Goal: Use online tool/utility: Use online tool/utility

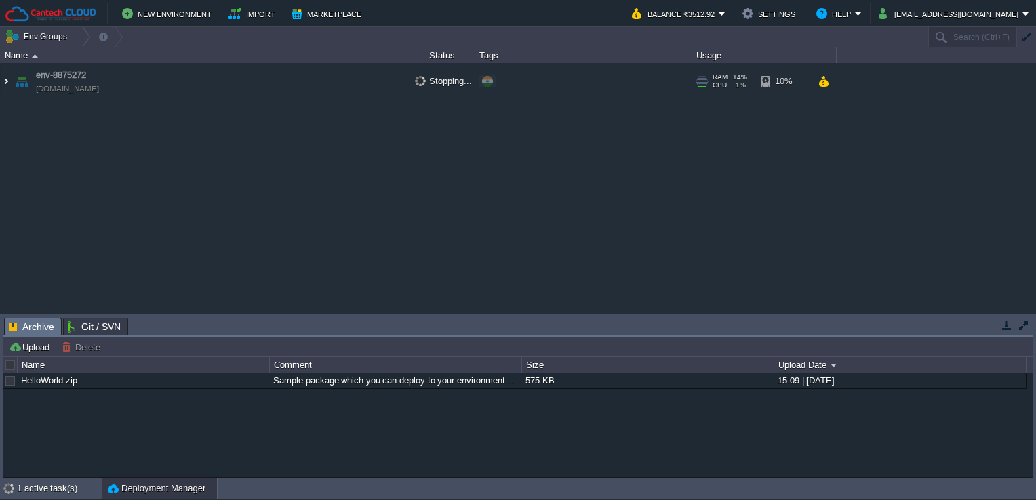
click at [3, 80] on img at bounding box center [6, 81] width 11 height 37
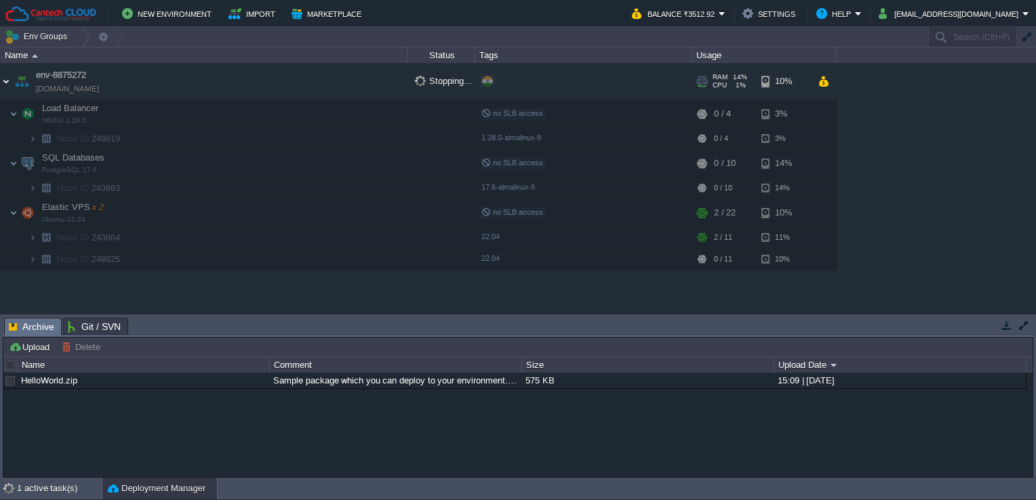
click at [3, 80] on img at bounding box center [6, 81] width 11 height 37
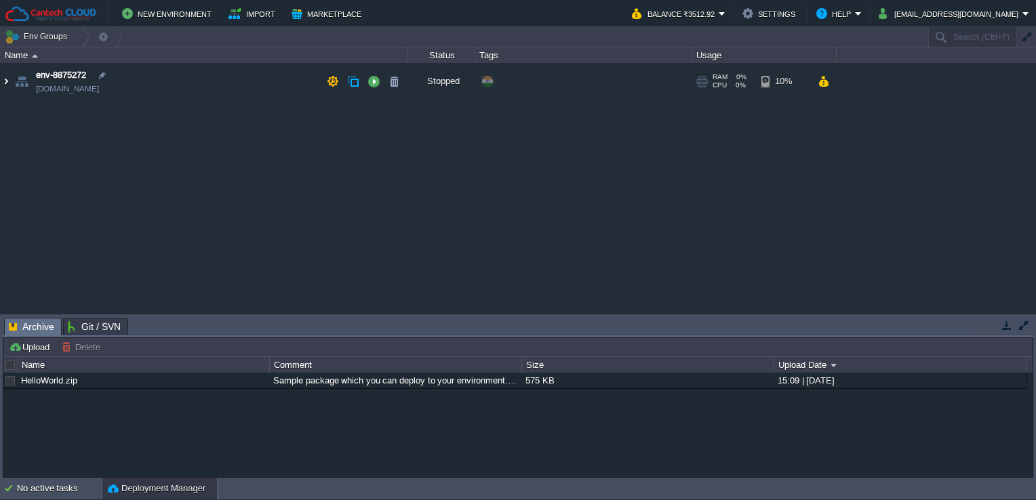
click at [5, 77] on img at bounding box center [6, 81] width 11 height 37
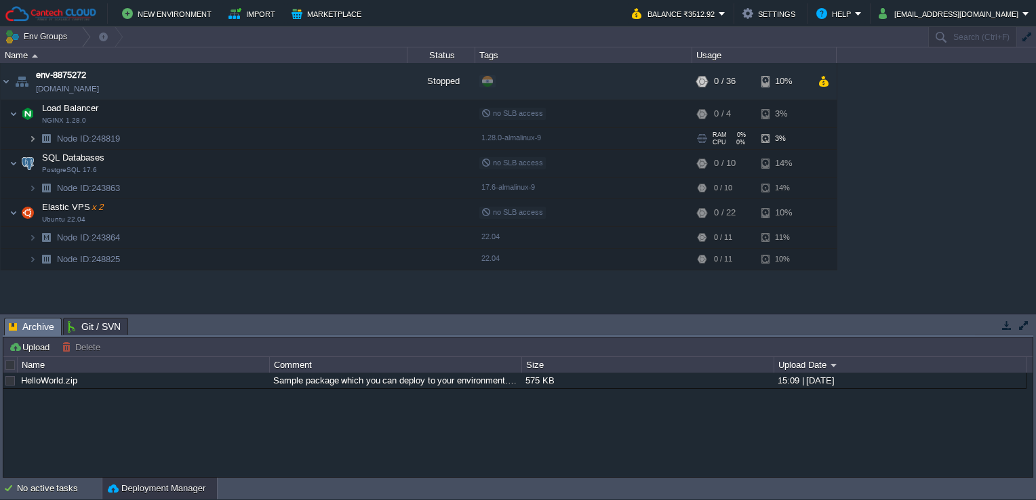
click at [33, 139] on img at bounding box center [32, 138] width 8 height 21
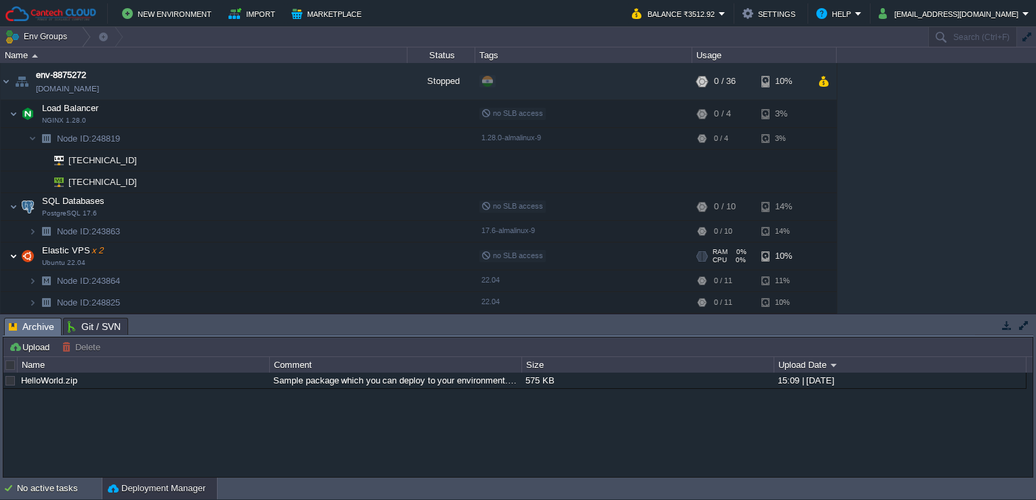
click at [9, 258] on img at bounding box center [13, 256] width 8 height 27
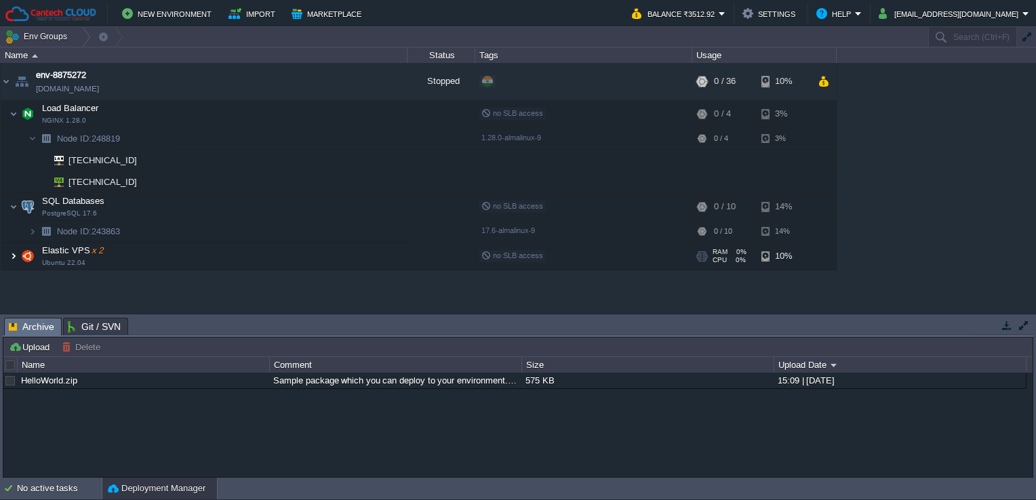
click at [9, 254] on img at bounding box center [13, 256] width 8 height 27
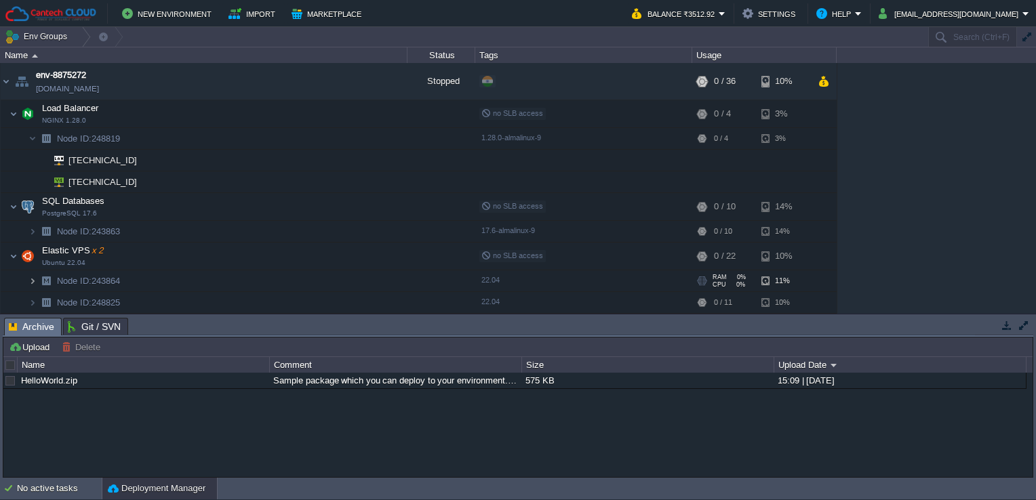
click at [30, 279] on img at bounding box center [32, 281] width 8 height 21
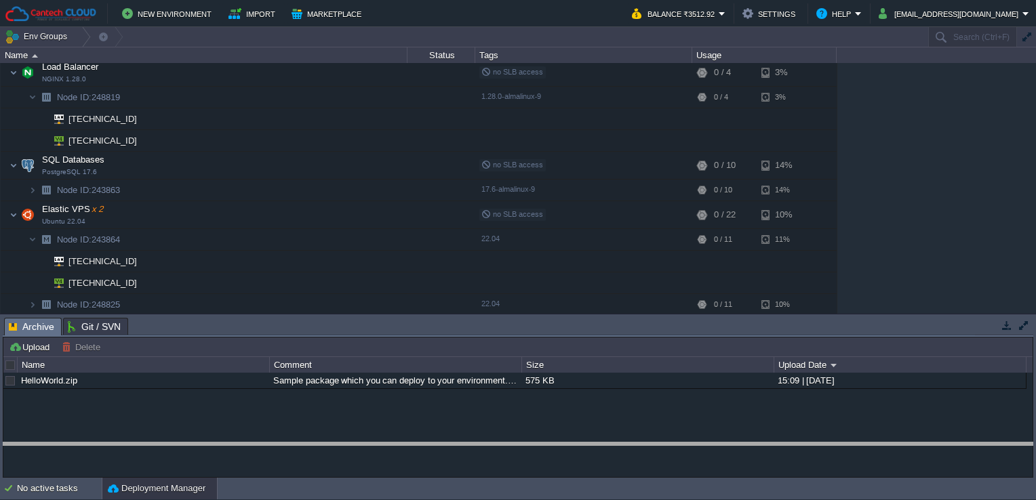
drag, startPoint x: 206, startPoint y: 327, endPoint x: 214, endPoint y: 452, distance: 125.0
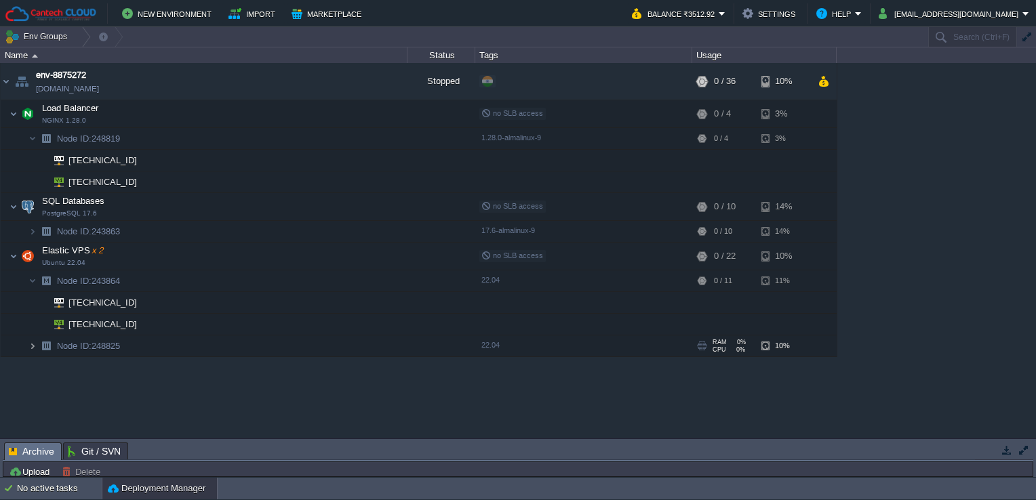
click at [30, 341] on img at bounding box center [32, 346] width 8 height 21
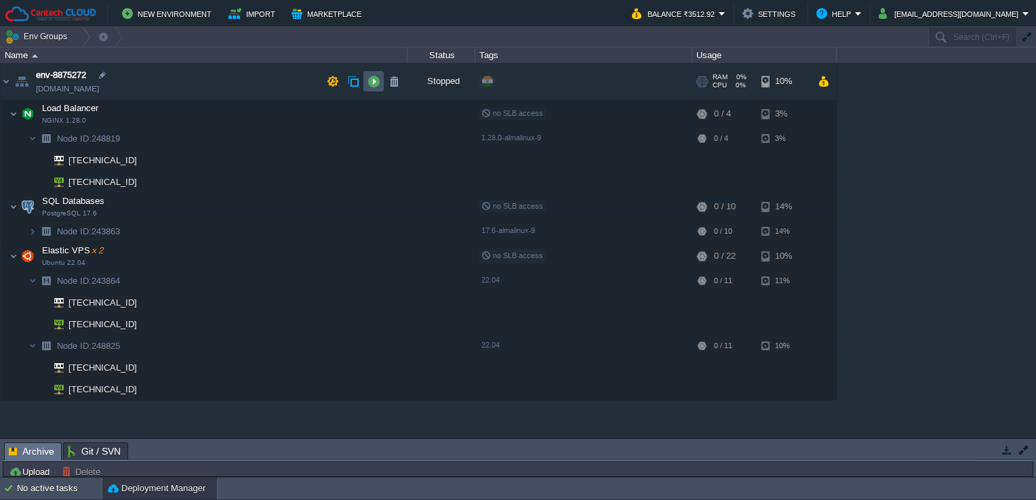
click at [374, 76] on button "button" at bounding box center [373, 81] width 12 height 12
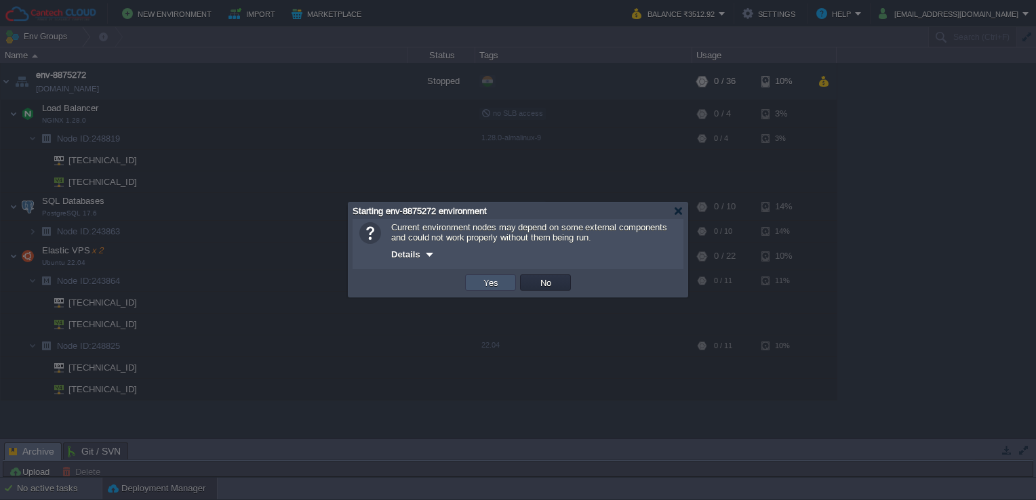
click at [500, 285] on button "Yes" at bounding box center [490, 283] width 23 height 12
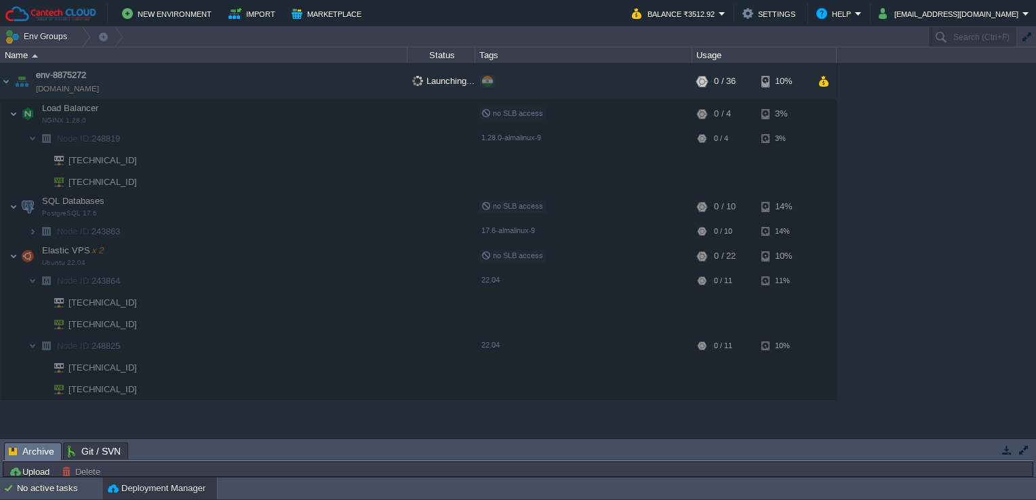
click at [687, 374] on td at bounding box center [583, 368] width 217 height 22
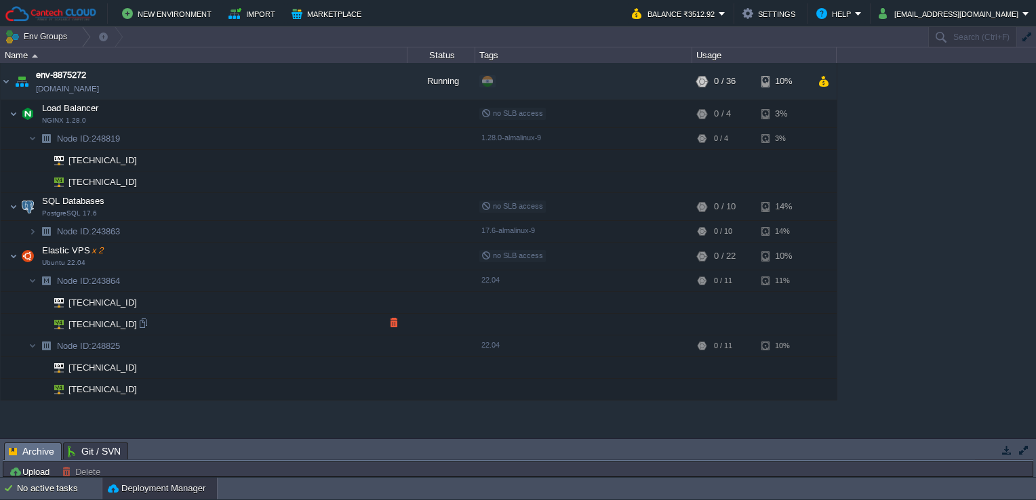
drag, startPoint x: 285, startPoint y: 441, endPoint x: 276, endPoint y: 308, distance: 133.9
click at [276, 308] on div "Env Groups Search (Ctrl+F) auto-gen Name Status Tags Usage env-8875272 [DOMAIN_…" at bounding box center [518, 252] width 1036 height 451
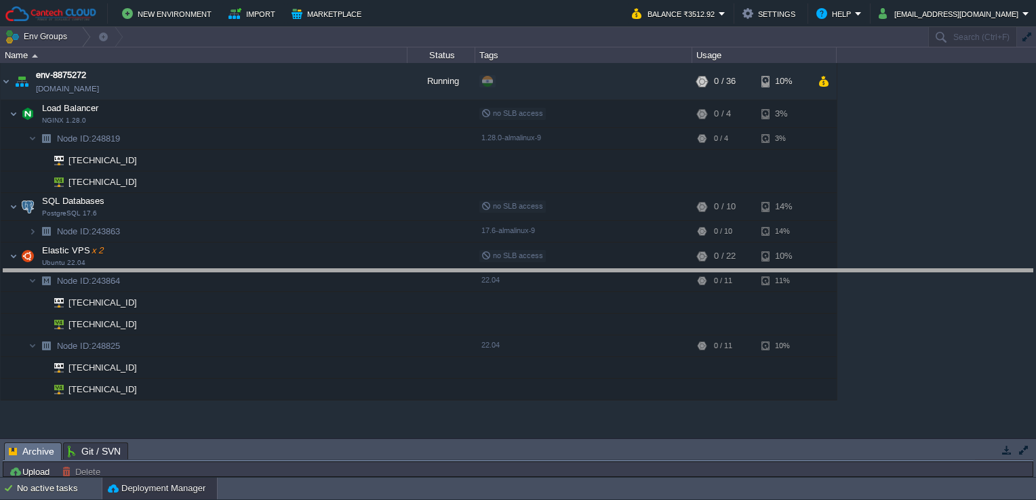
drag, startPoint x: 288, startPoint y: 452, endPoint x: 311, endPoint y: 278, distance: 175.0
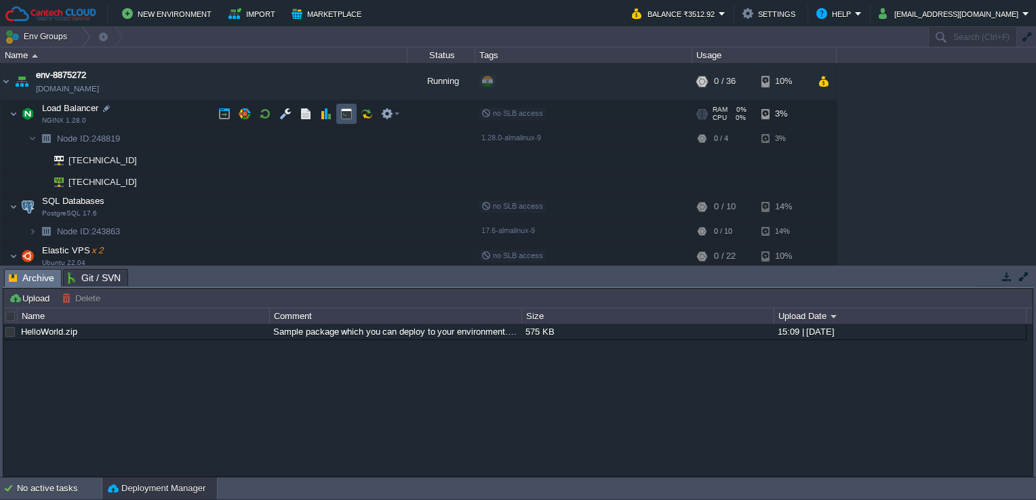
click at [348, 115] on button "button" at bounding box center [346, 114] width 12 height 12
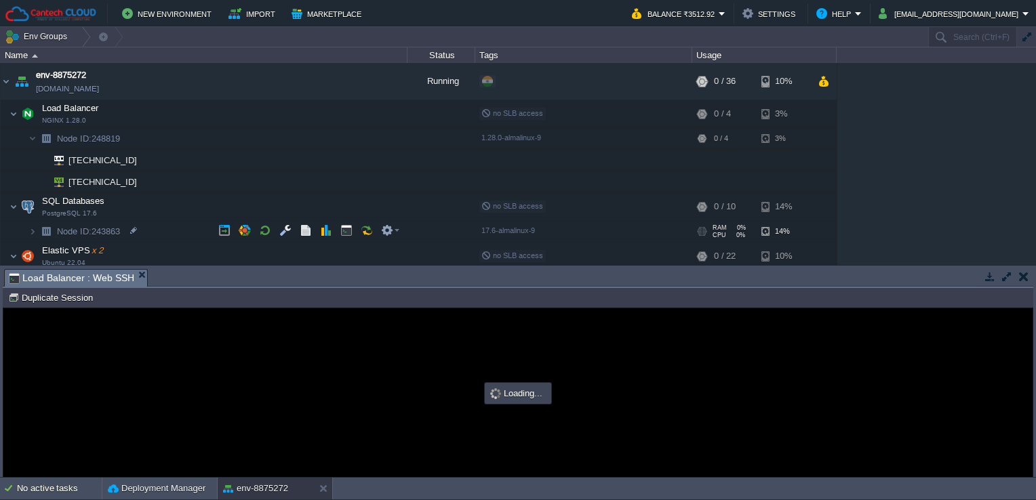
type input "#000000"
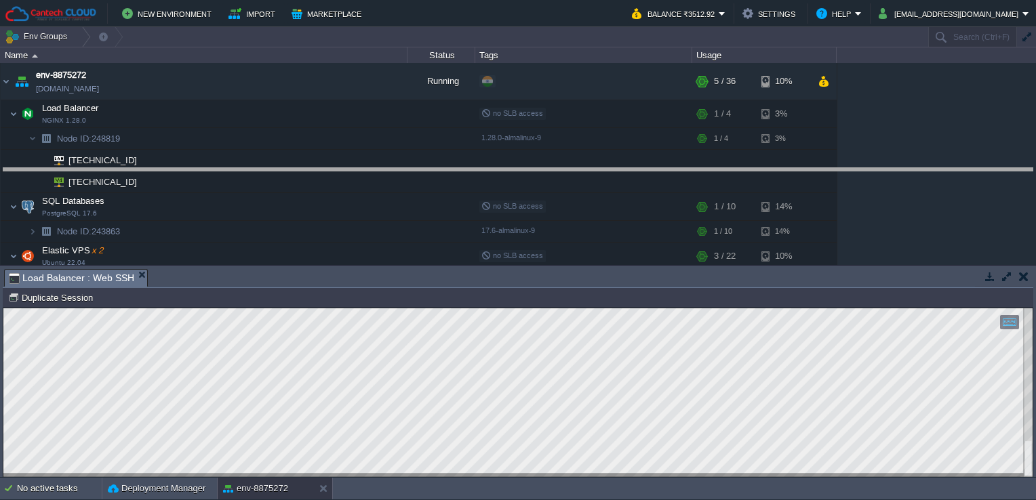
drag, startPoint x: 356, startPoint y: 278, endPoint x: 370, endPoint y: 167, distance: 112.0
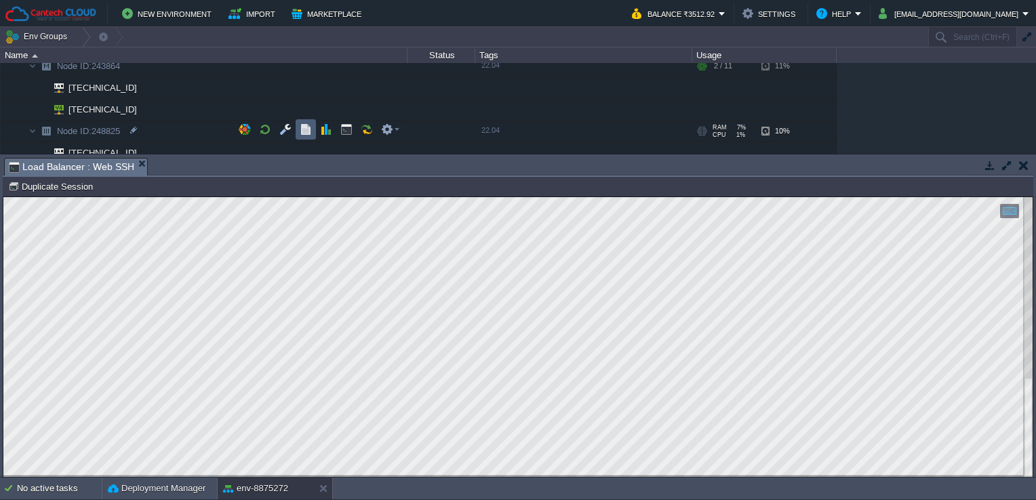
scroll to position [216, 0]
click at [137, 84] on div at bounding box center [134, 86] width 12 height 12
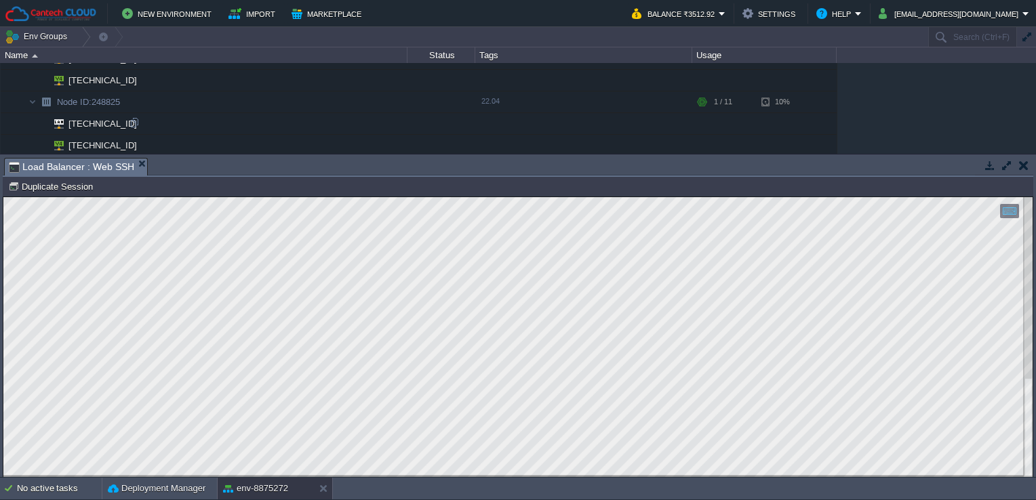
scroll to position [244, 0]
click at [134, 145] on div at bounding box center [134, 144] width 12 height 12
click at [130, 129] on td "[TECHNICAL_ID]" at bounding box center [204, 124] width 407 height 22
click at [137, 122] on div at bounding box center [134, 123] width 12 height 12
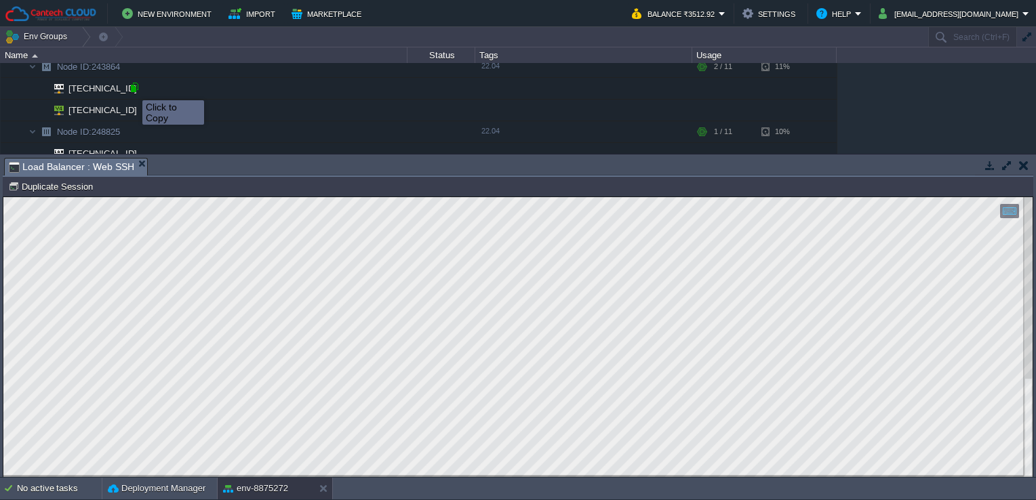
click at [132, 88] on div at bounding box center [134, 87] width 12 height 12
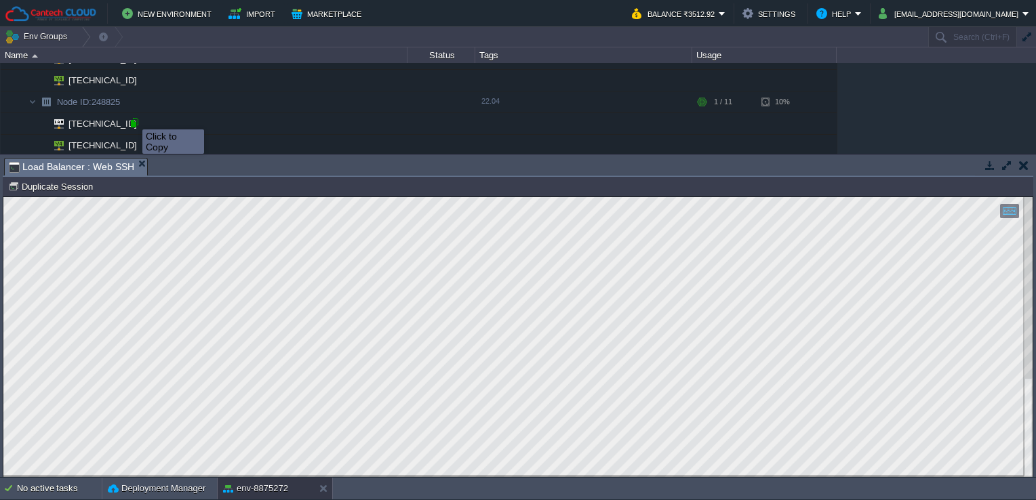
click at [136, 122] on div at bounding box center [134, 123] width 12 height 12
type input "[TECHNICAL_ID]"
click at [136, 122] on div at bounding box center [134, 123] width 12 height 12
click at [3, 197] on html "Copy: Ctrl + Shift + C Paste: Ctrl + V Settings: Ctrl + Shift + Alt 0" at bounding box center [517, 197] width 1029 height 0
